Goal: Information Seeking & Learning: Learn about a topic

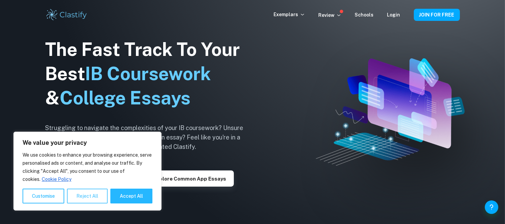
click at [86, 198] on button "Reject All" at bounding box center [87, 195] width 41 height 15
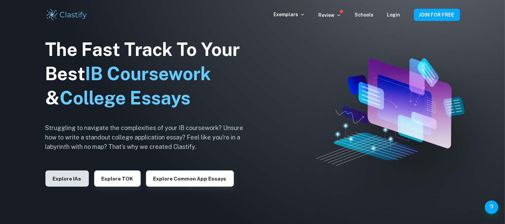
click at [60, 175] on button "Explore IAs" at bounding box center [66, 178] width 43 height 16
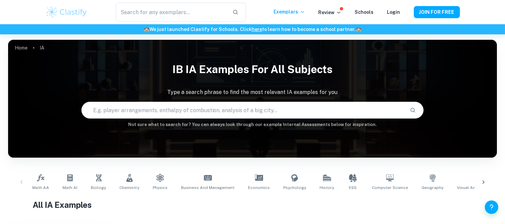
click at [172, 111] on input "text" at bounding box center [243, 110] width 323 height 19
type input "kering"
click at [354, 40] on div "Home IA IB IA examples for all subjects Type a search phrase to find the most r…" at bounding box center [252, 40] width 489 height 0
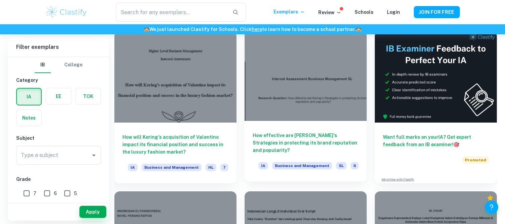
click at [335, 65] on div at bounding box center [305, 74] width 122 height 91
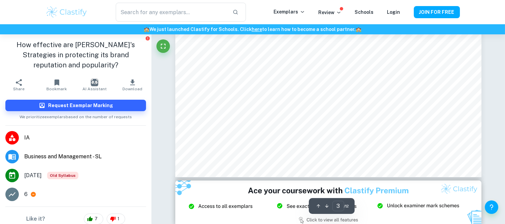
scroll to position [979, 0]
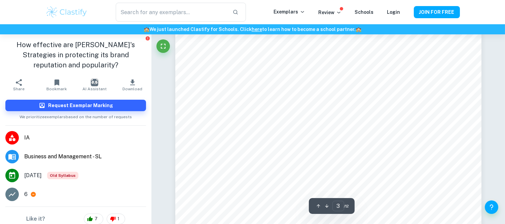
type input "4"
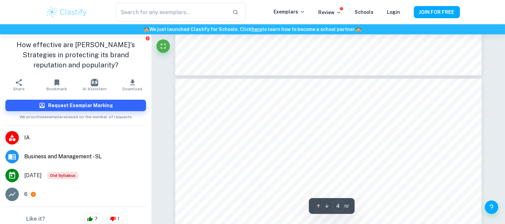
scroll to position [1566, 0]
